Goal: Information Seeking & Learning: Learn about a topic

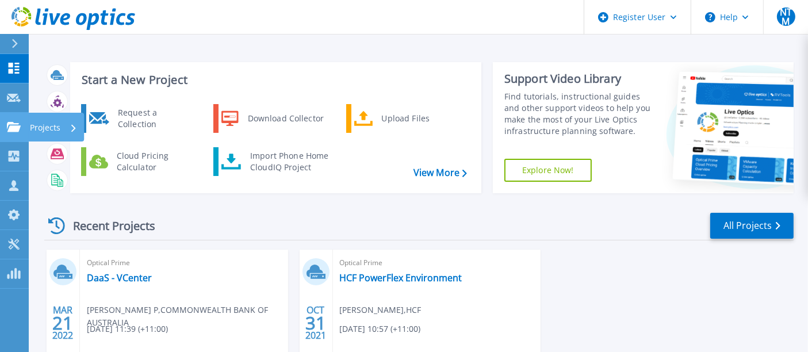
click at [13, 116] on link "Projects Projects" at bounding box center [14, 127] width 29 height 29
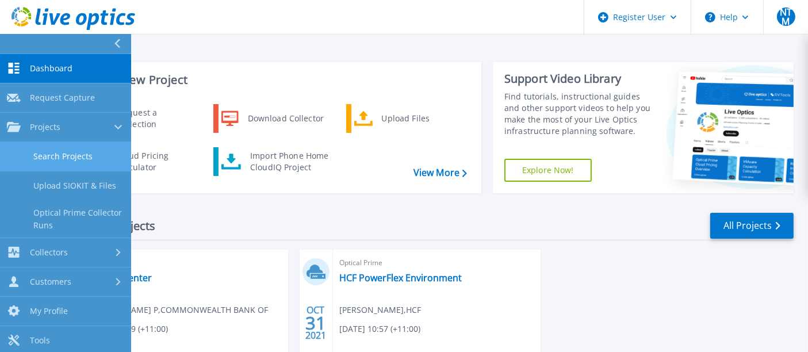
click at [76, 152] on link "Search Projects" at bounding box center [65, 156] width 131 height 29
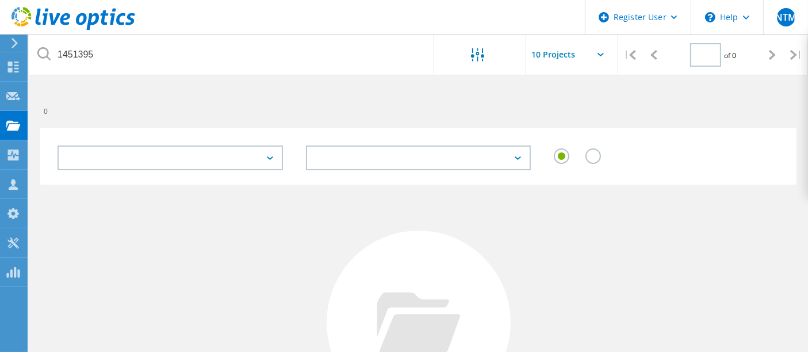
type input "1"
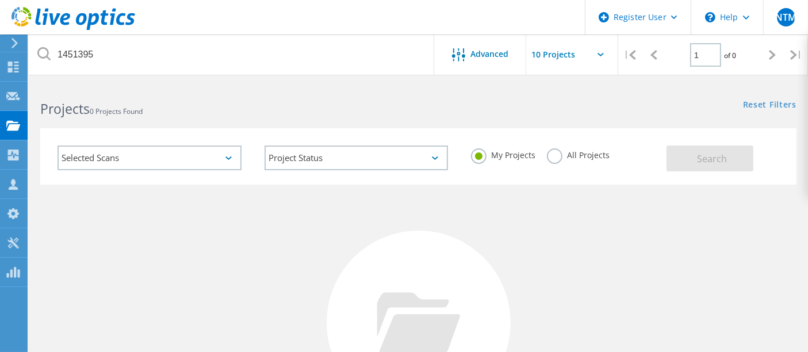
click at [544, 150] on div "My Projects All Projects" at bounding box center [562, 155] width 207 height 43
click at [558, 155] on label "All Projects" at bounding box center [578, 153] width 63 height 11
click at [0, 0] on input "All Projects" at bounding box center [0, 0] width 0 height 0
click at [719, 162] on span "Search" at bounding box center [712, 158] width 30 height 13
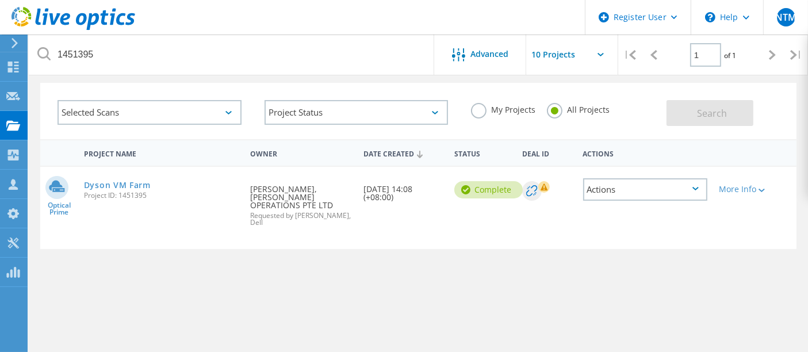
scroll to position [64, 0]
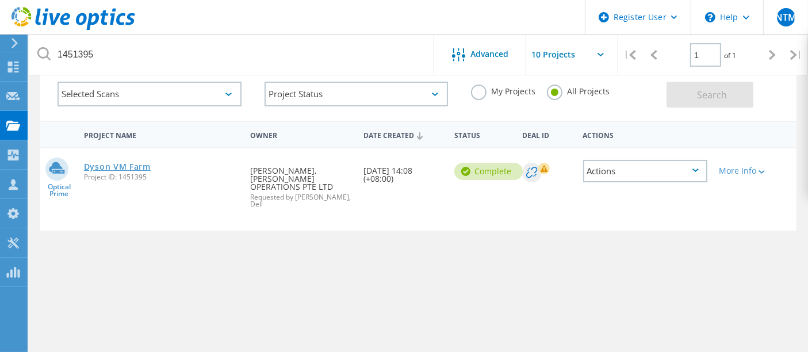
click at [147, 163] on link "Dyson VM Farm" at bounding box center [117, 167] width 67 height 8
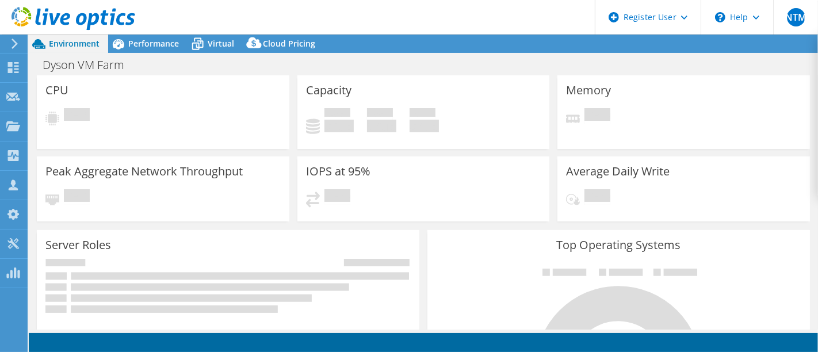
select select "[GEOGRAPHIC_DATA]"
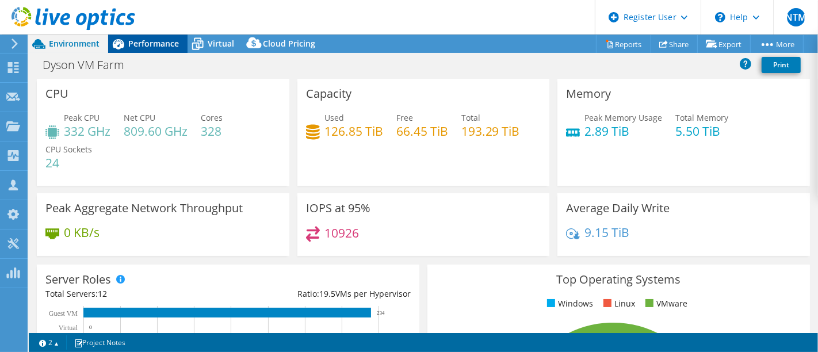
click at [154, 52] on div "Performance" at bounding box center [147, 43] width 79 height 18
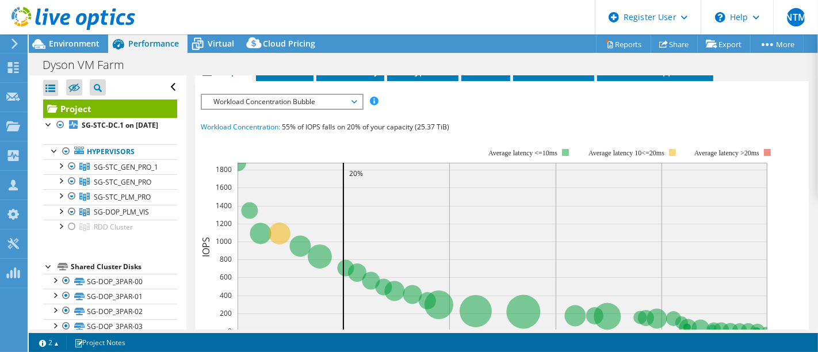
scroll to position [191, 0]
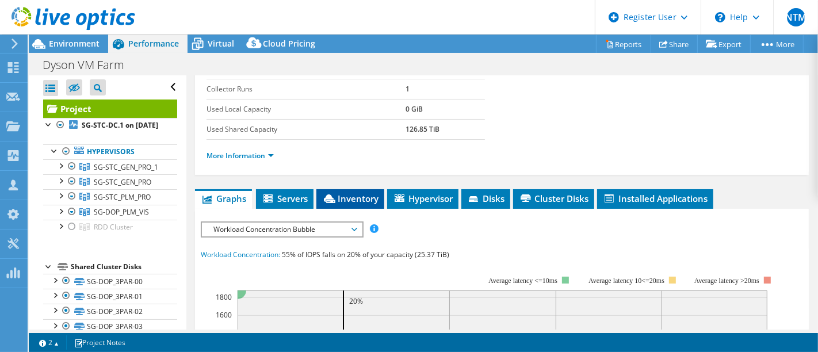
click at [356, 200] on span "Inventory" at bounding box center [350, 198] width 56 height 11
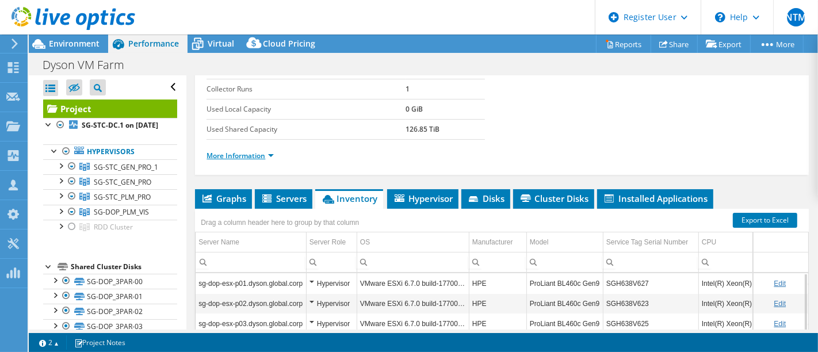
click at [250, 152] on link "More Information" at bounding box center [239, 156] width 67 height 10
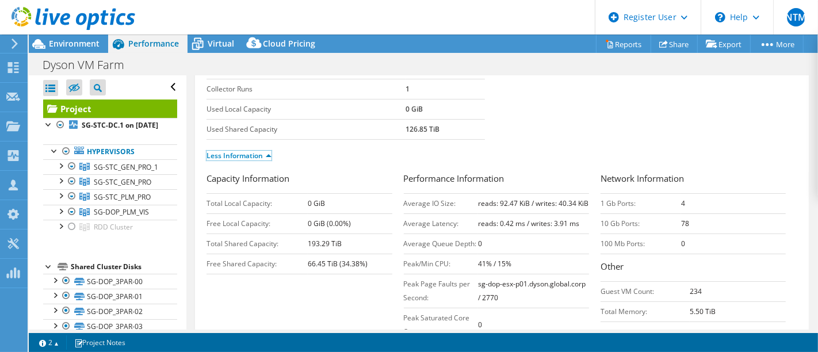
scroll to position [255, 0]
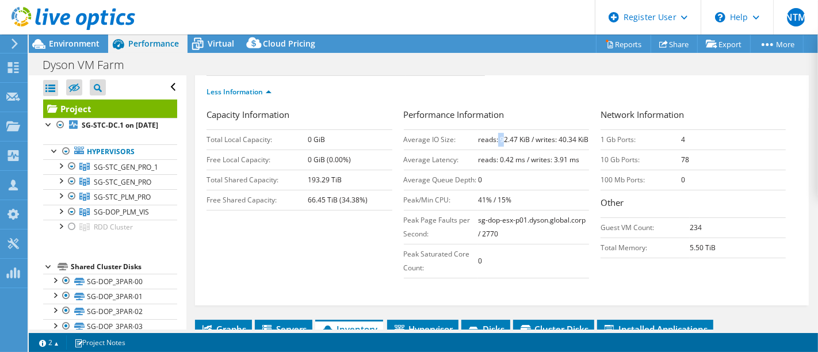
drag, startPoint x: 492, startPoint y: 133, endPoint x: 498, endPoint y: 133, distance: 6.3
click at [498, 135] on b "reads: 92.47 KiB / writes: 40.34 KiB" at bounding box center [533, 140] width 110 height 10
click at [520, 149] on td "reads: 92.47 KiB / writes: 40.34 KiB" at bounding box center [533, 139] width 111 height 20
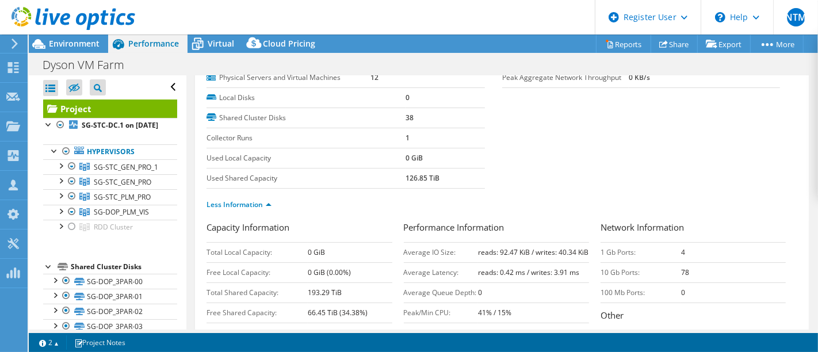
scroll to position [0, 0]
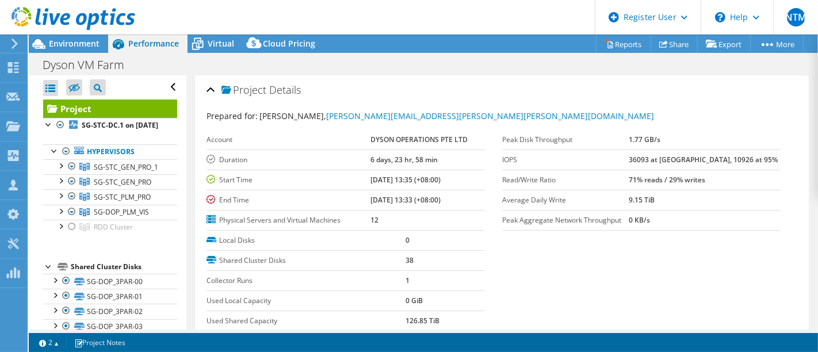
drag, startPoint x: 651, startPoint y: 176, endPoint x: 711, endPoint y: 175, distance: 59.8
click at [711, 175] on tr "Read/Write Ratio 71% reads / 29% writes" at bounding box center [641, 180] width 278 height 20
click at [733, 175] on td "71% reads / 29% writes" at bounding box center [703, 180] width 151 height 20
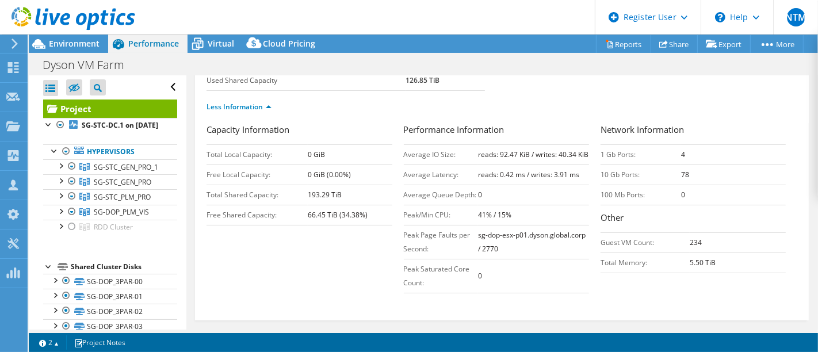
scroll to position [255, 0]
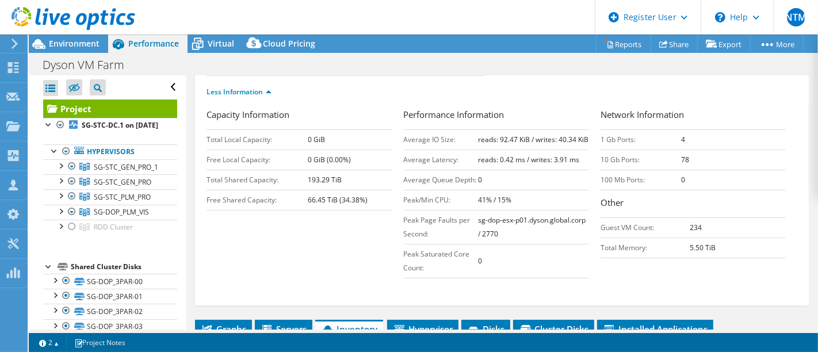
drag, startPoint x: 489, startPoint y: 150, endPoint x: 469, endPoint y: 134, distance: 26.2
click at [469, 134] on tr "Average IO Size: reads: 92.47 KiB / writes: 40.34 KiB" at bounding box center [496, 139] width 185 height 20
click at [521, 144] on td "reads: 92.47 KiB / writes: 40.34 KiB" at bounding box center [533, 139] width 111 height 20
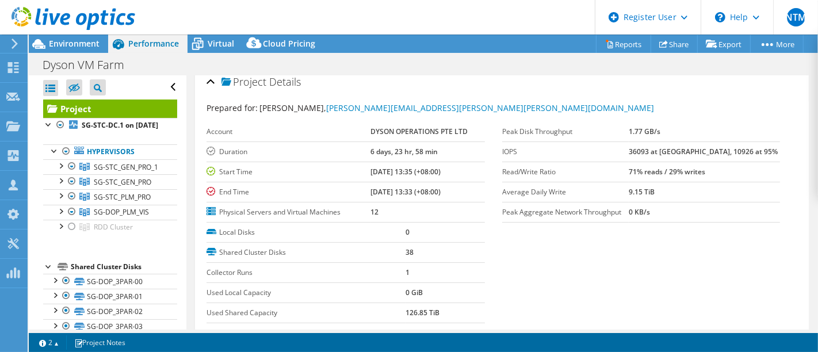
scroll to position [0, 0]
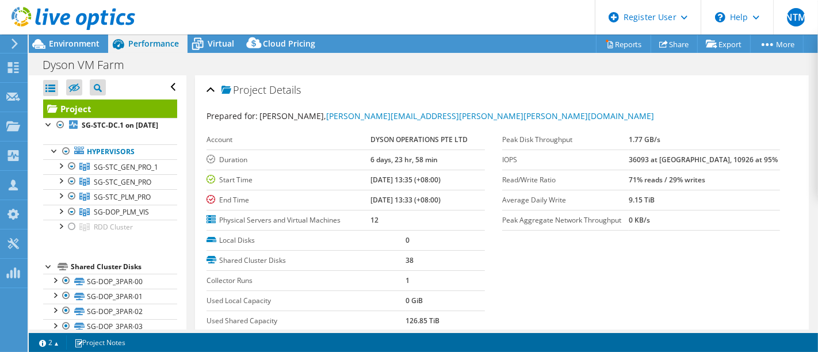
drag, startPoint x: 652, startPoint y: 177, endPoint x: 736, endPoint y: 177, distance: 83.9
click at [736, 177] on tr "Read/Write Ratio 71% reads / 29% writes" at bounding box center [641, 180] width 278 height 20
click at [759, 160] on td "36093 at Peak, 10926 at 95%" at bounding box center [703, 159] width 151 height 20
drag, startPoint x: 648, startPoint y: 174, endPoint x: 735, endPoint y: 175, distance: 87.4
click at [735, 175] on tr "Read/Write Ratio 71% reads / 29% writes" at bounding box center [641, 180] width 278 height 20
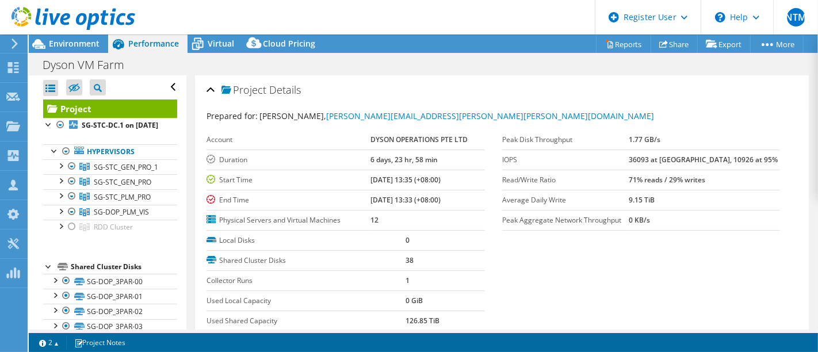
click at [749, 223] on td "0 KB/s" at bounding box center [703, 220] width 151 height 20
click at [700, 290] on section "Prepared for: Ronald Choong, Ronald.Choong@dyson.com Account DYSON OPERATIONS P…" at bounding box center [501, 237] width 590 height 254
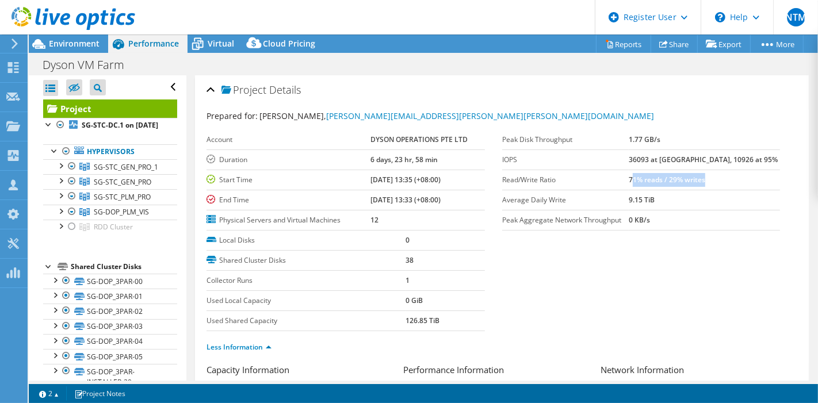
drag, startPoint x: 655, startPoint y: 179, endPoint x: 736, endPoint y: 178, distance: 81.1
click at [736, 178] on td "71% reads / 29% writes" at bounding box center [703, 180] width 151 height 20
